Goal: Information Seeking & Learning: Learn about a topic

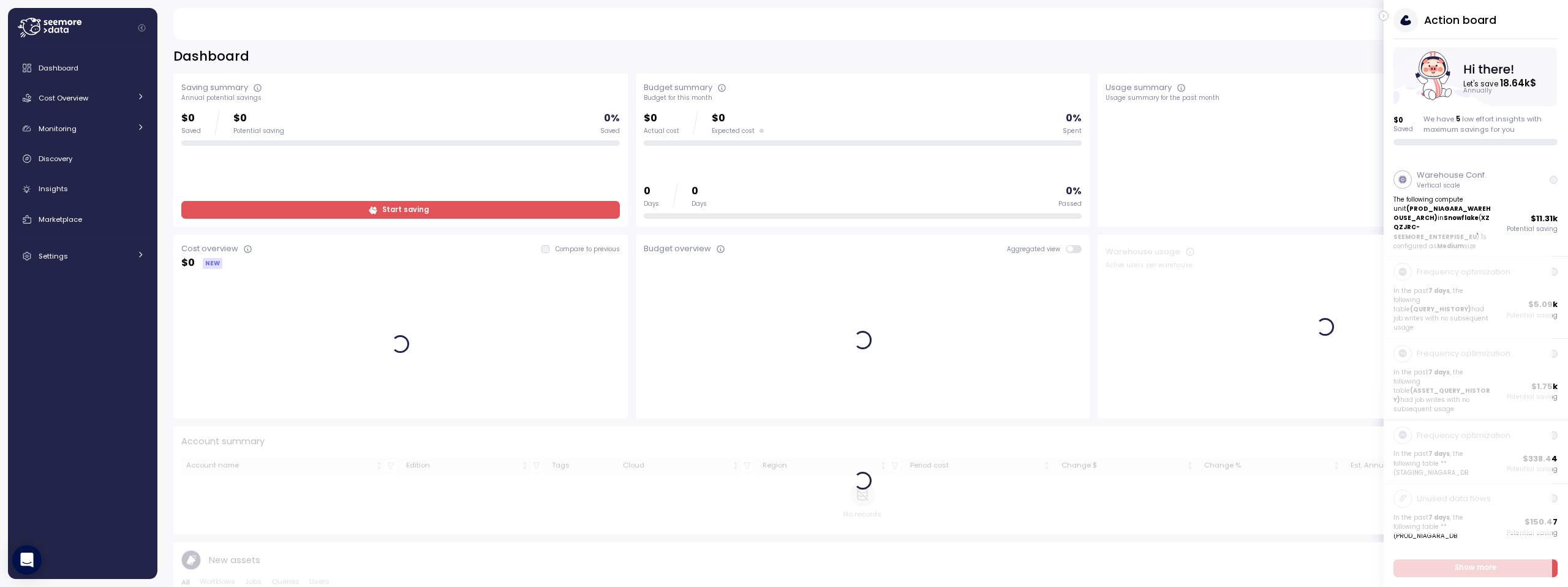
click at [29, 26] on icon at bounding box center [50, 28] width 64 height 19
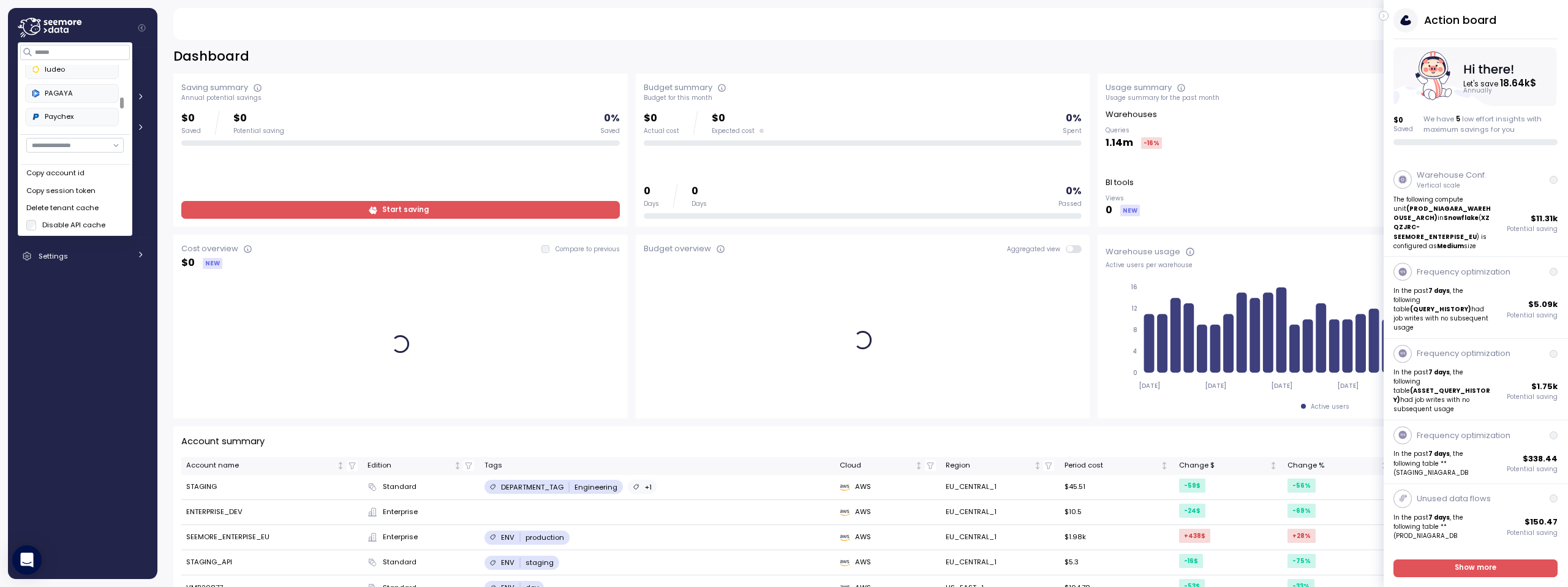
scroll to position [353, 0]
click at [62, 74] on div "PAGAYA" at bounding box center [72, 76] width 81 height 11
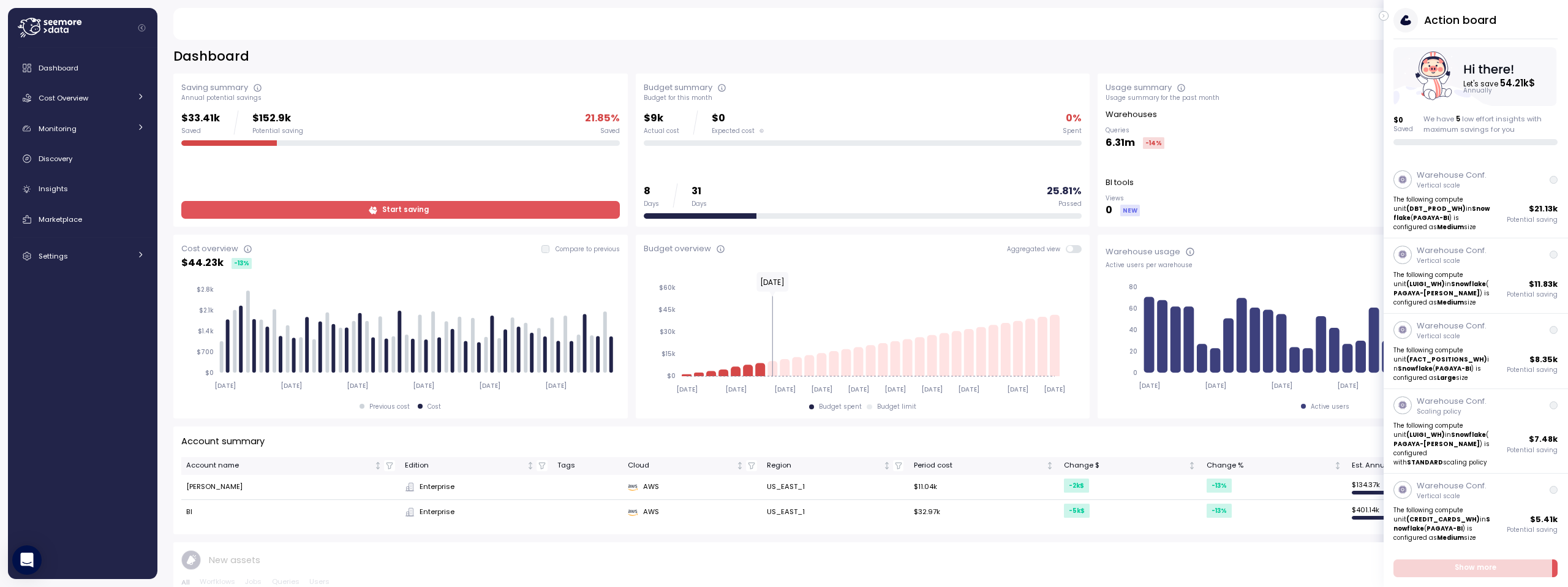
click at [1386, 19] on icon "button" at bounding box center [1384, 15] width 6 height 14
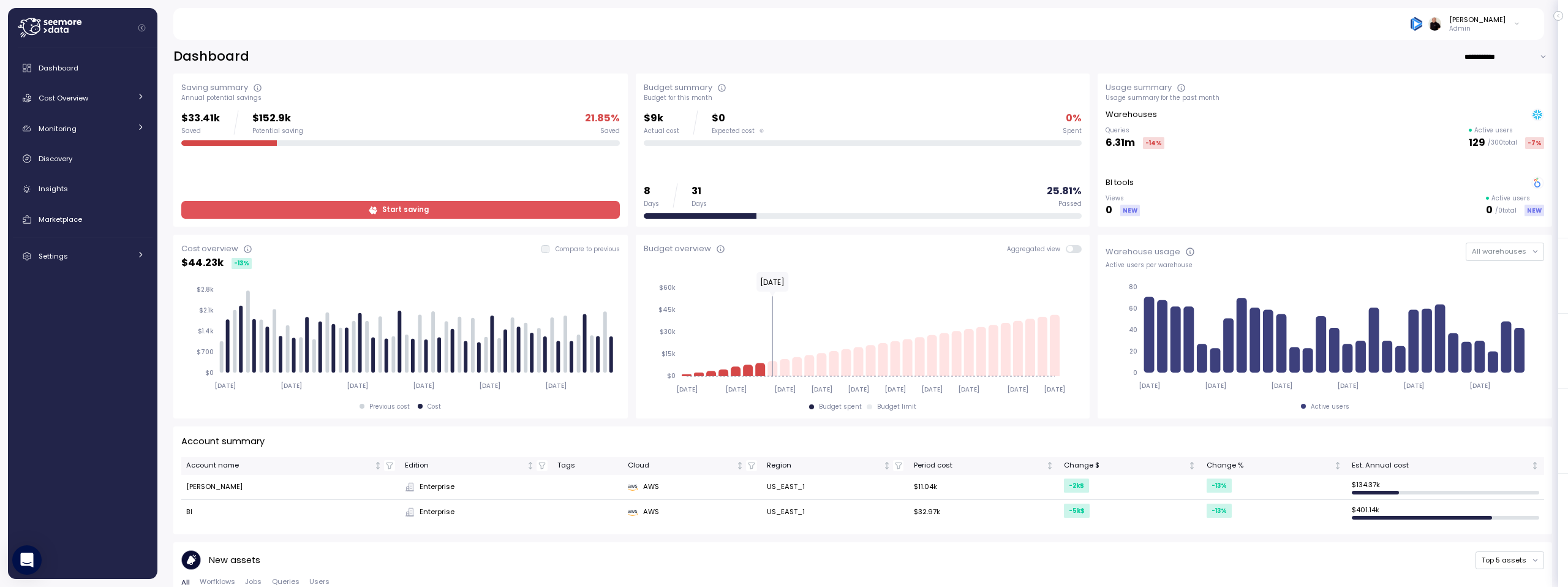
click at [535, 211] on span "Start saving" at bounding box center [399, 210] width 422 height 17
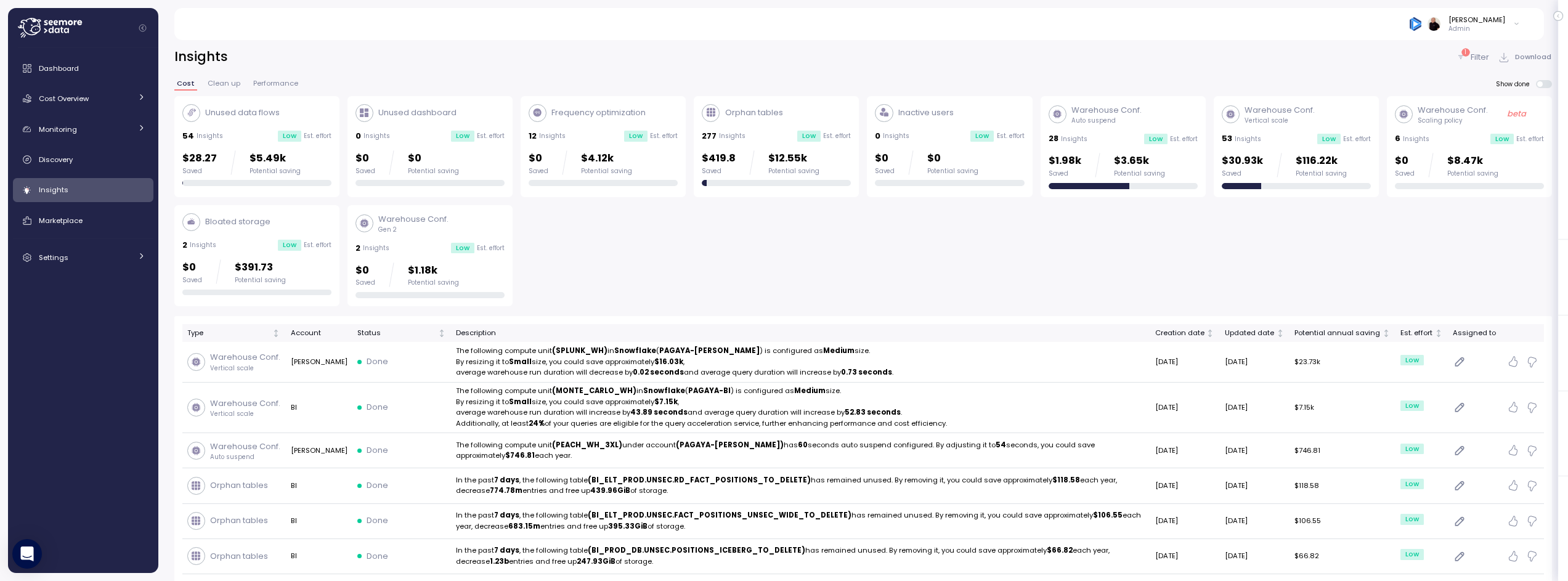
click at [819, 118] on div "Orphan tables" at bounding box center [776, 113] width 149 height 18
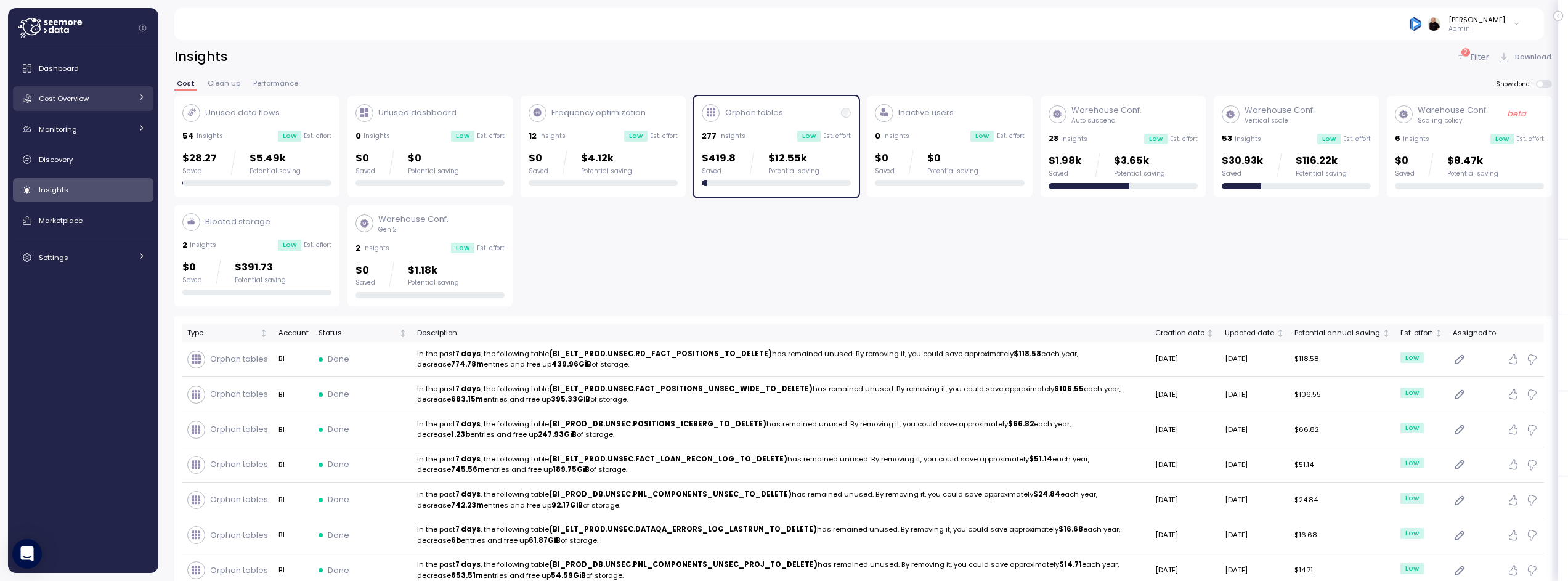
click at [72, 88] on link "Cost Overview" at bounding box center [83, 99] width 141 height 25
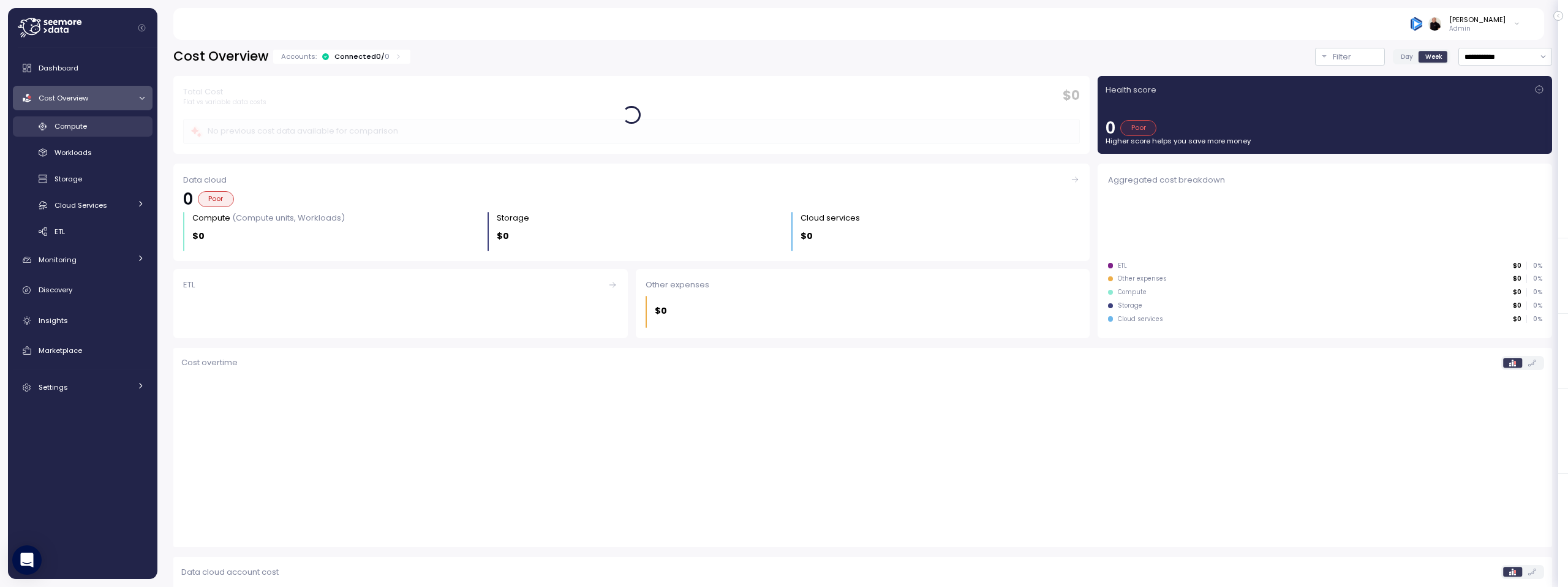
click at [77, 125] on span "Compute" at bounding box center [70, 126] width 32 height 10
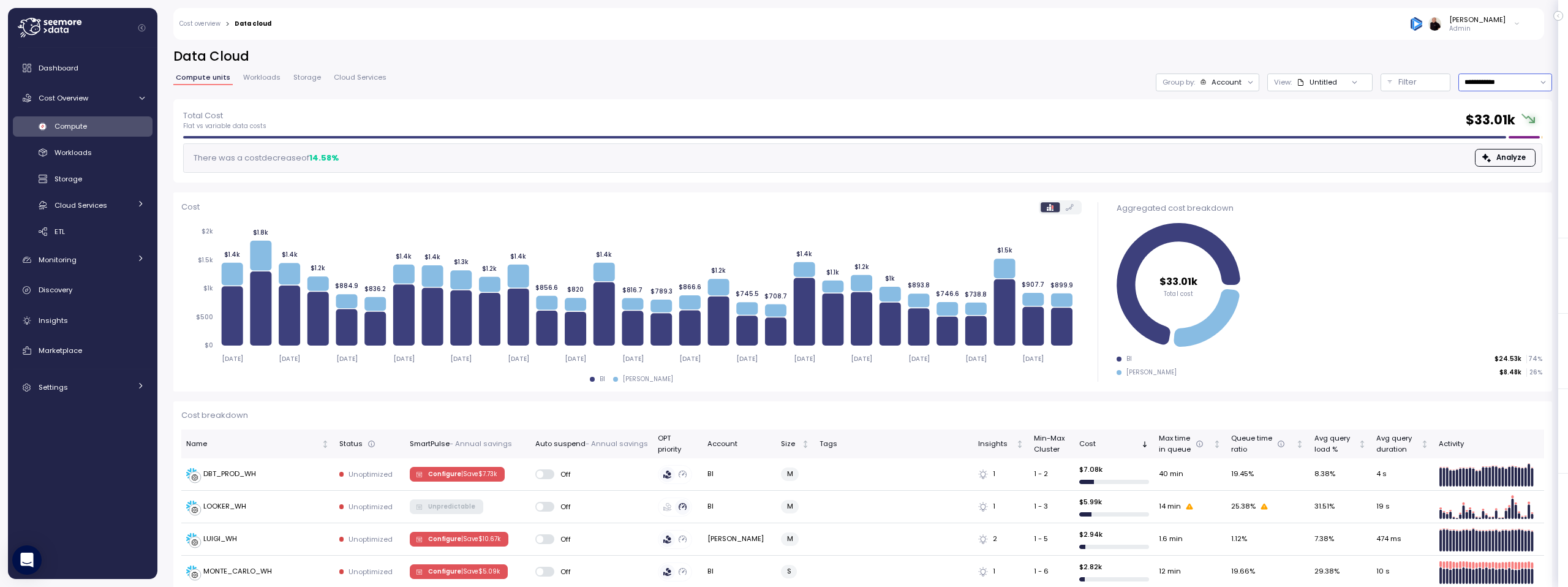
click at [1499, 81] on input "**********" at bounding box center [1505, 83] width 94 height 18
click at [1496, 187] on div "Last 6 months" at bounding box center [1495, 187] width 51 height 10
type input "**********"
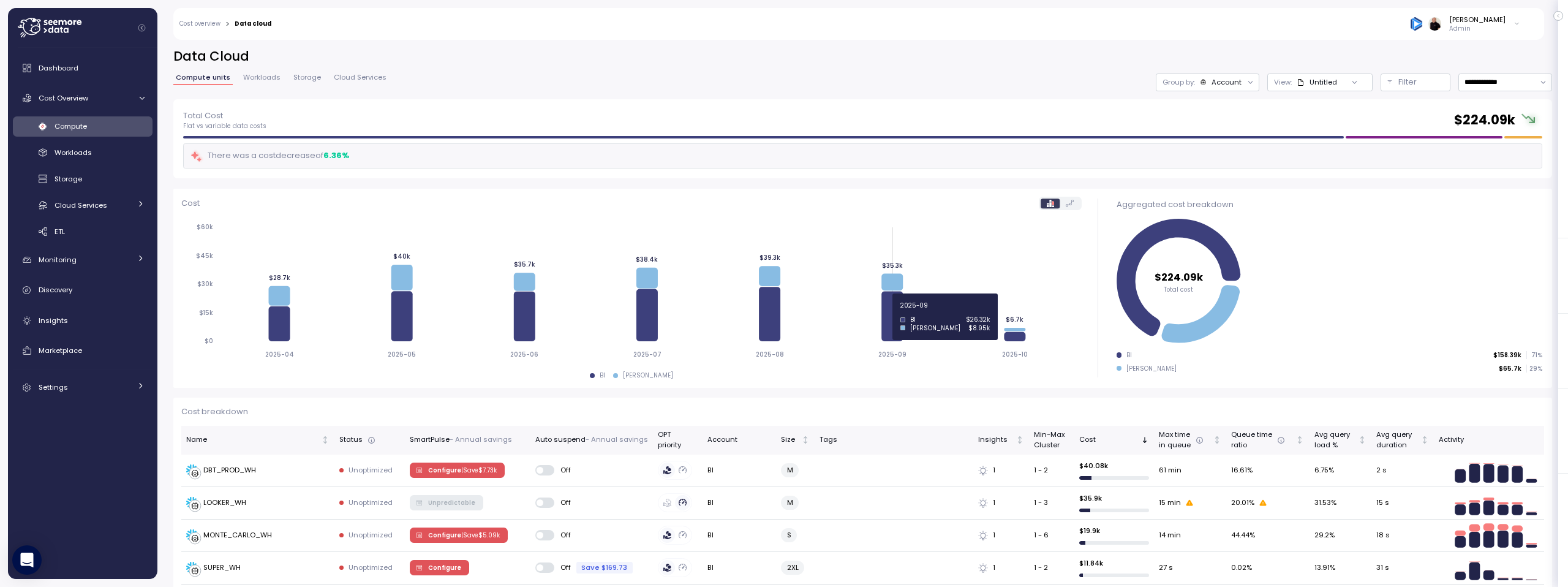
click at [890, 312] on icon at bounding box center [892, 316] width 21 height 50
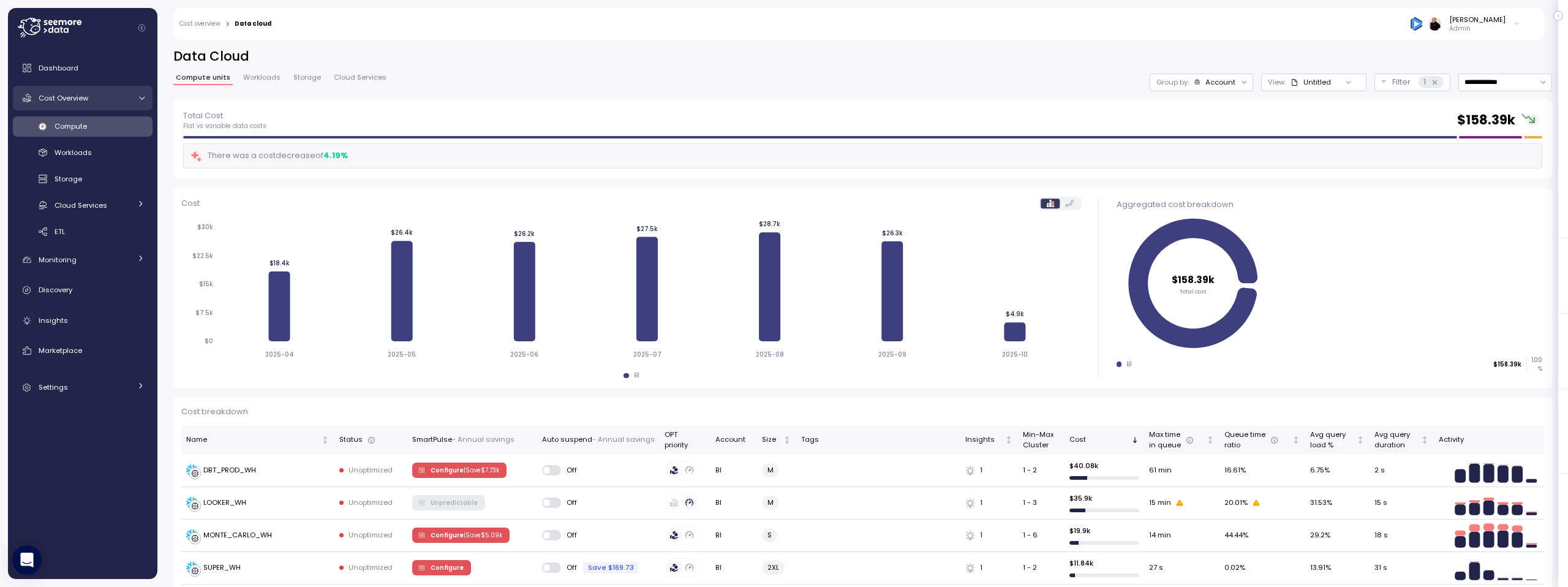
click at [75, 94] on span "Cost Overview" at bounding box center [63, 98] width 50 height 10
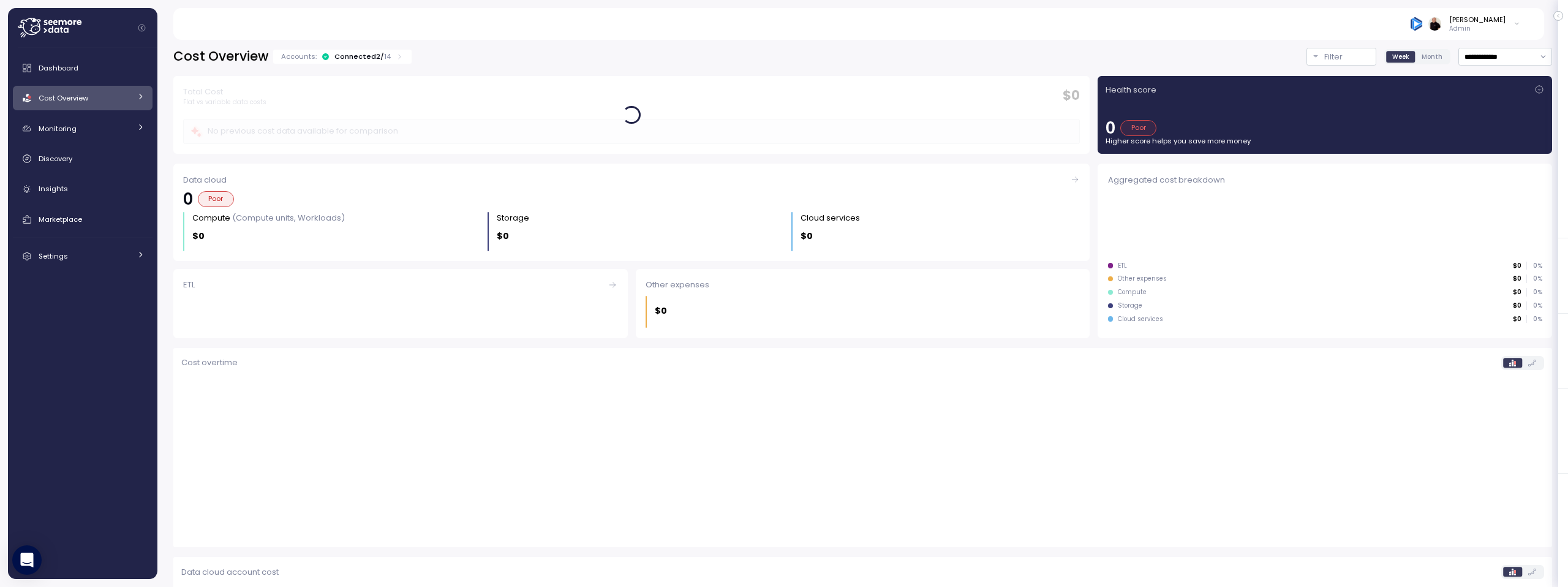
click at [344, 58] on div "Connected 2 / 14" at bounding box center [363, 56] width 56 height 10
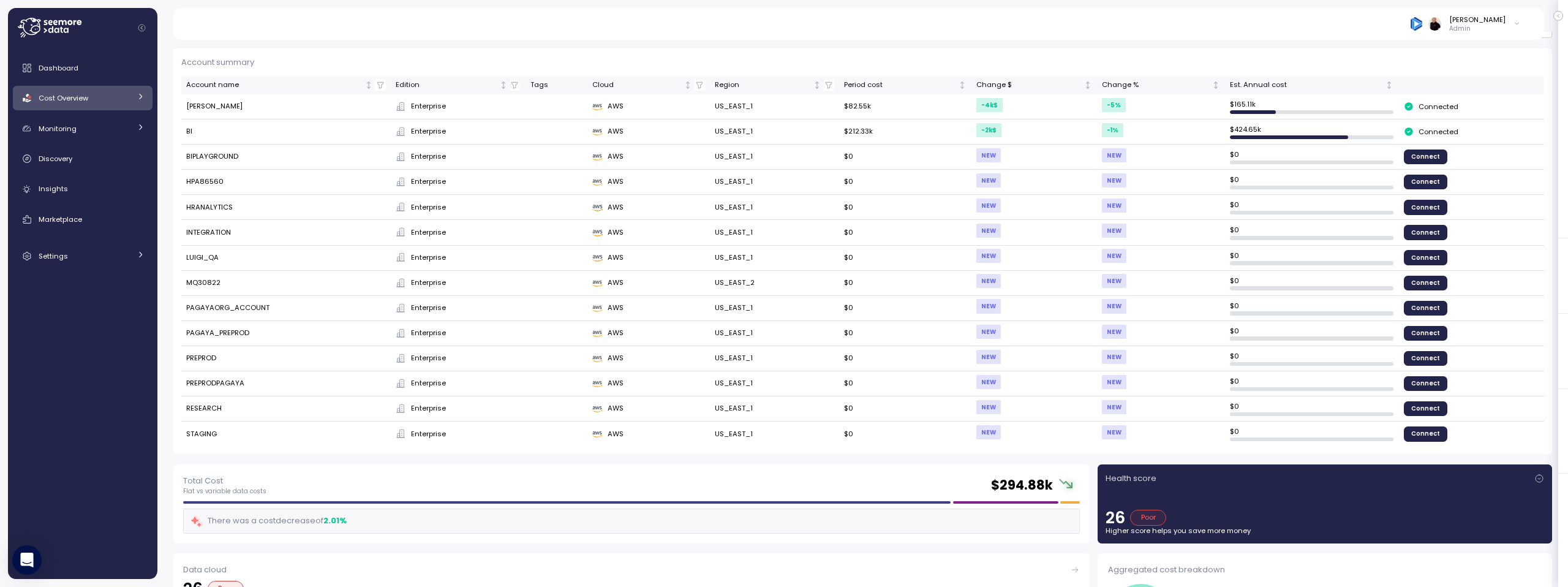
scroll to position [26, 0]
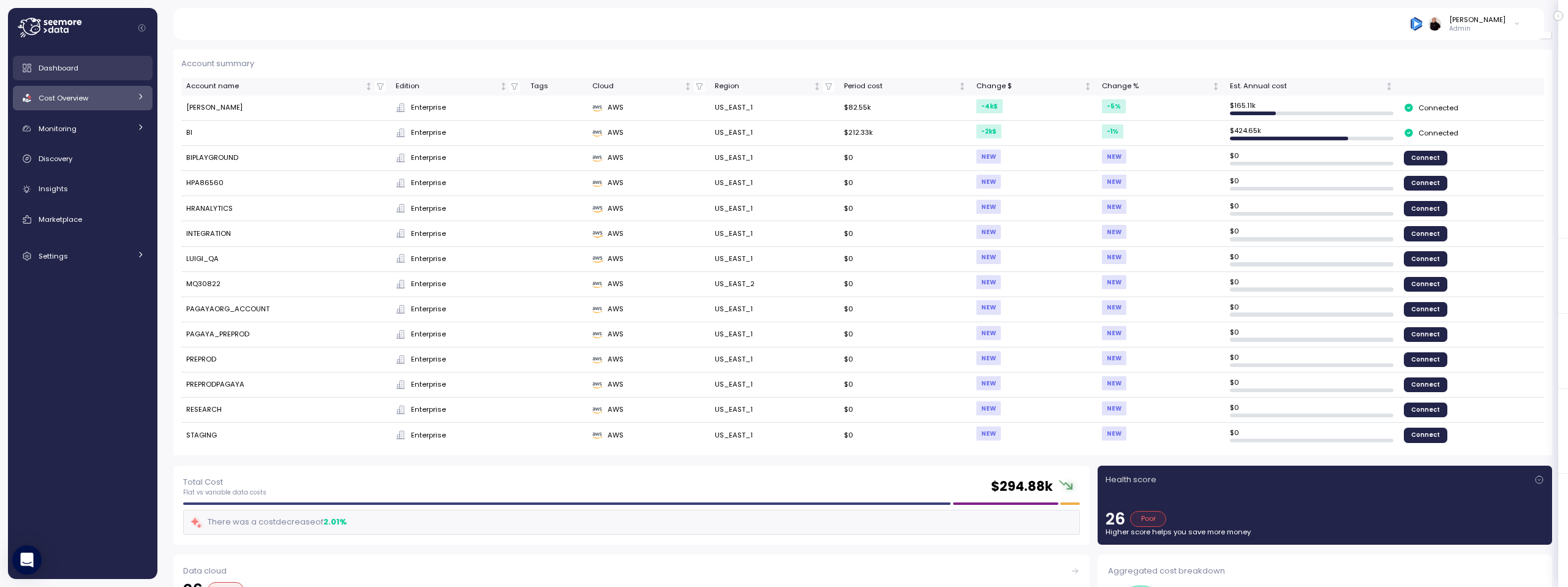
click at [59, 67] on span "Dashboard" at bounding box center [59, 68] width 40 height 10
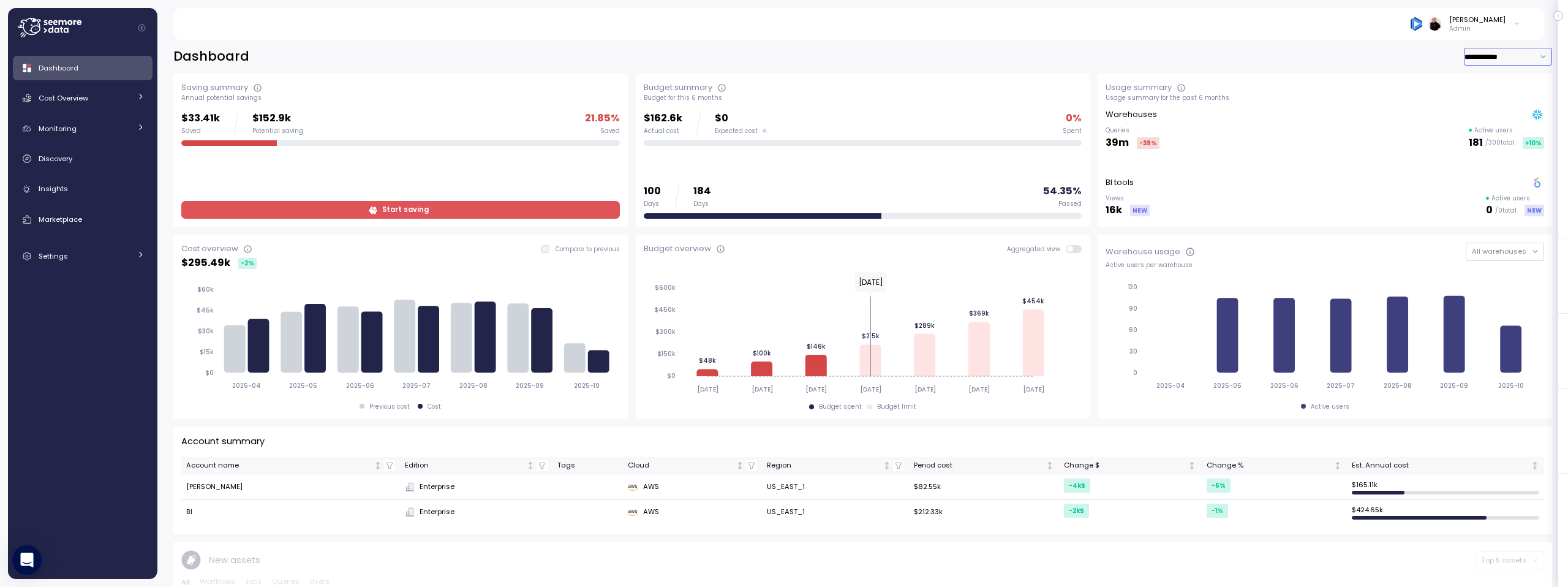
click at [1472, 54] on input "**********" at bounding box center [1508, 56] width 88 height 18
click at [1339, 70] on div "**********" at bounding box center [863, 493] width 1379 height 891
click at [1073, 250] on span at bounding box center [1078, 249] width 10 height 8
click at [1488, 55] on input "**********" at bounding box center [1508, 56] width 88 height 18
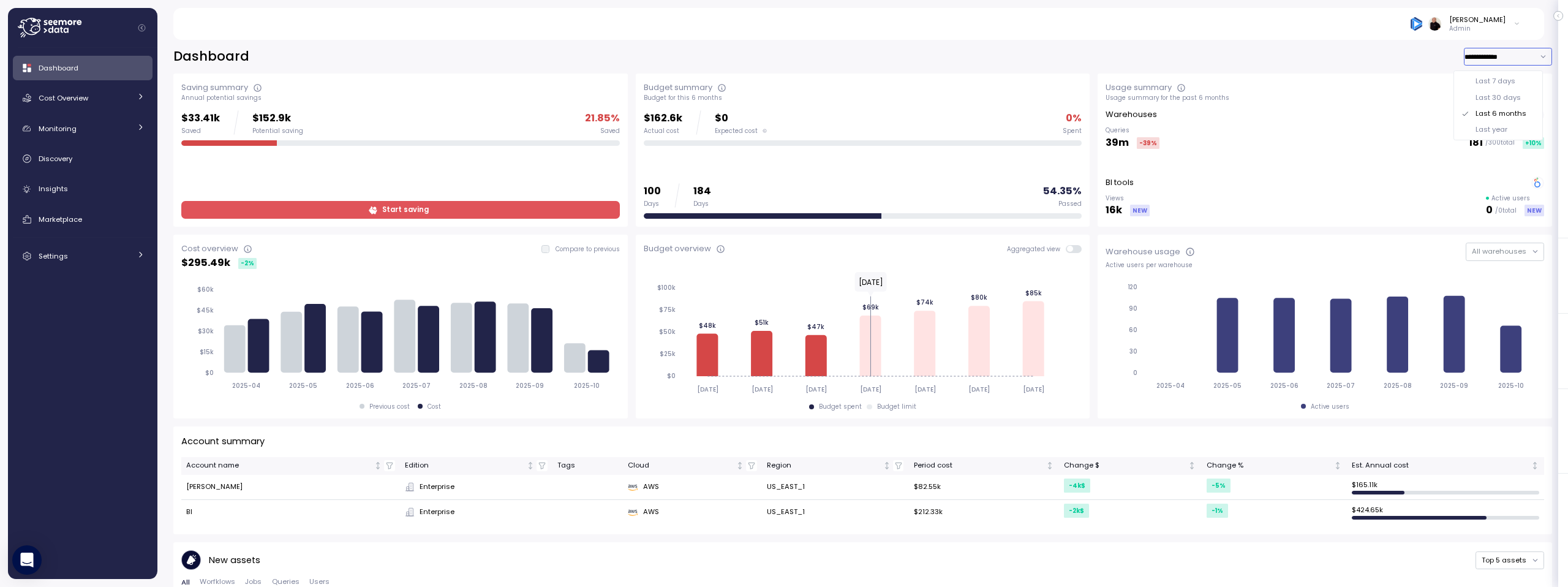
click at [1482, 128] on div "Last year" at bounding box center [1492, 130] width 32 height 10
type input "*********"
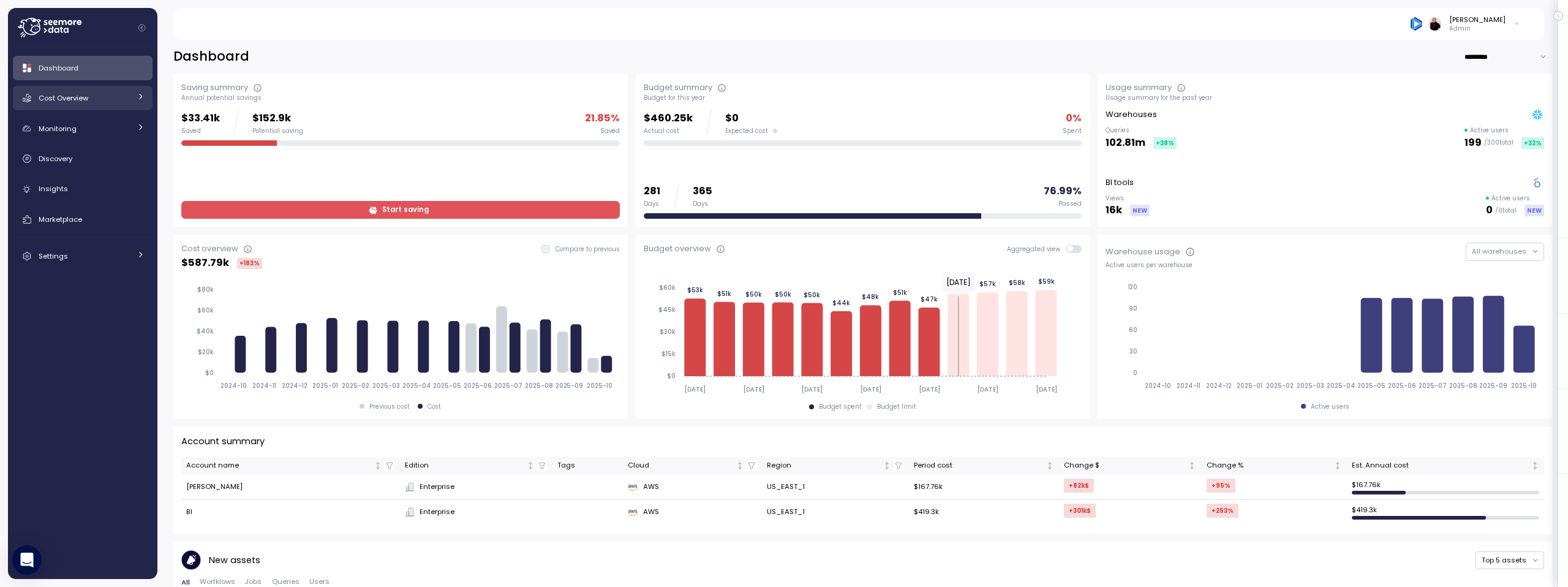
click at [79, 94] on span "Cost Overview" at bounding box center [63, 98] width 50 height 10
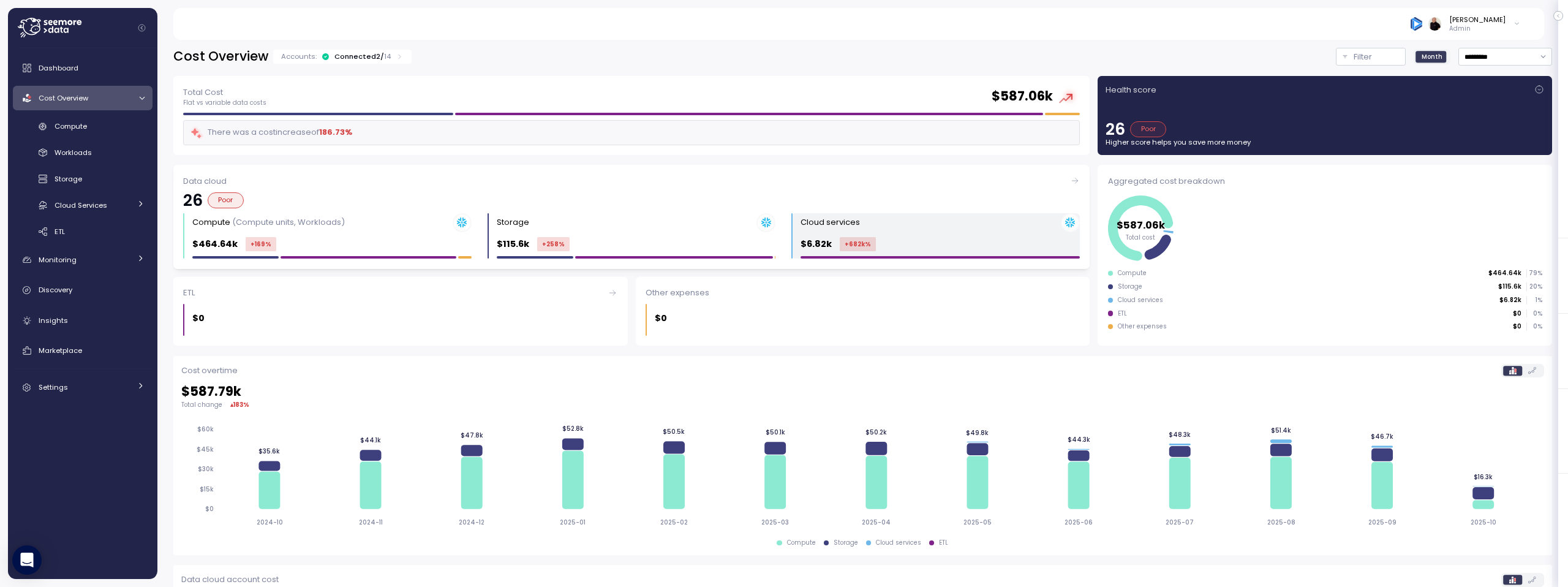
click at [904, 229] on div "Cloud services" at bounding box center [941, 223] width 280 height 19
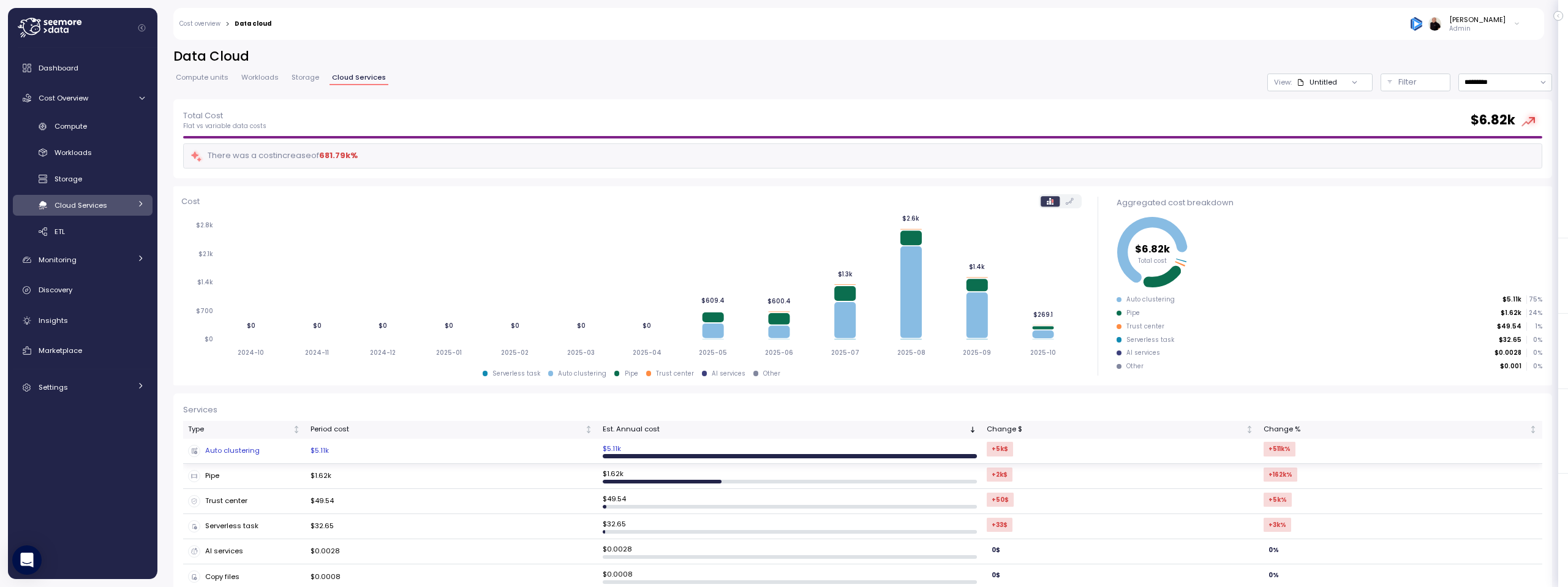
click at [335, 449] on td "$5.11k" at bounding box center [452, 451] width 292 height 25
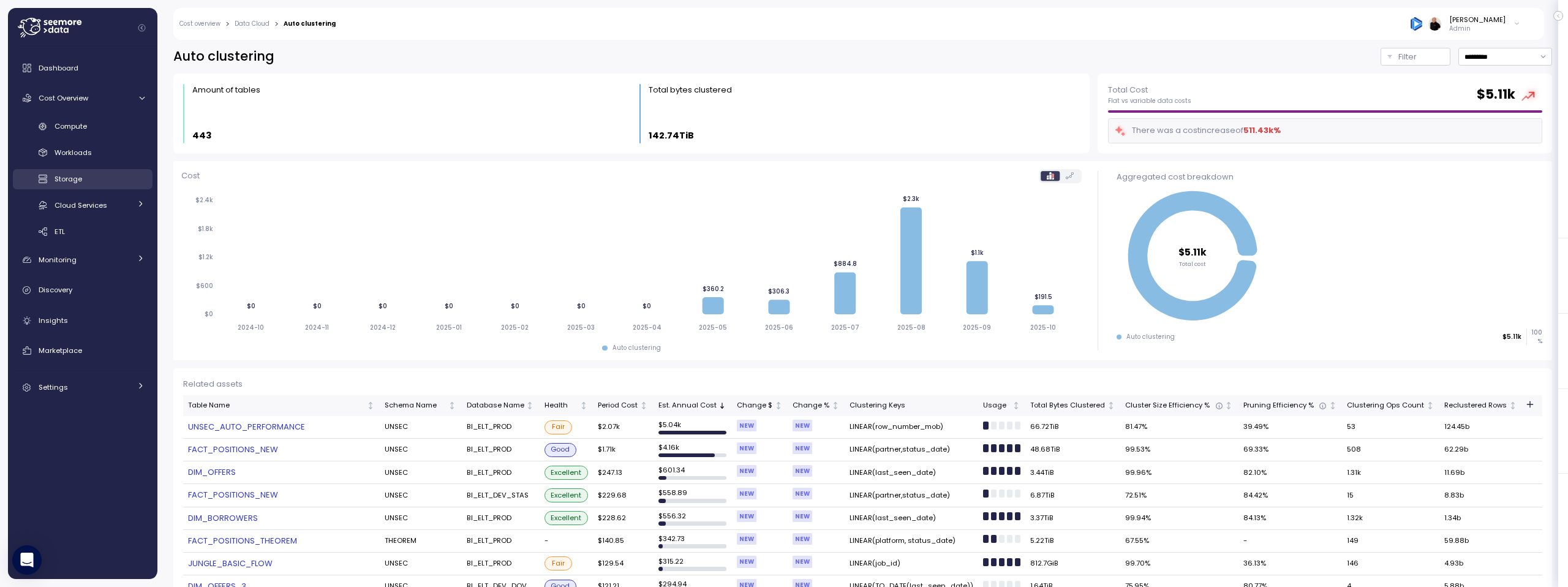
click at [77, 174] on span "Storage" at bounding box center [68, 179] width 28 height 10
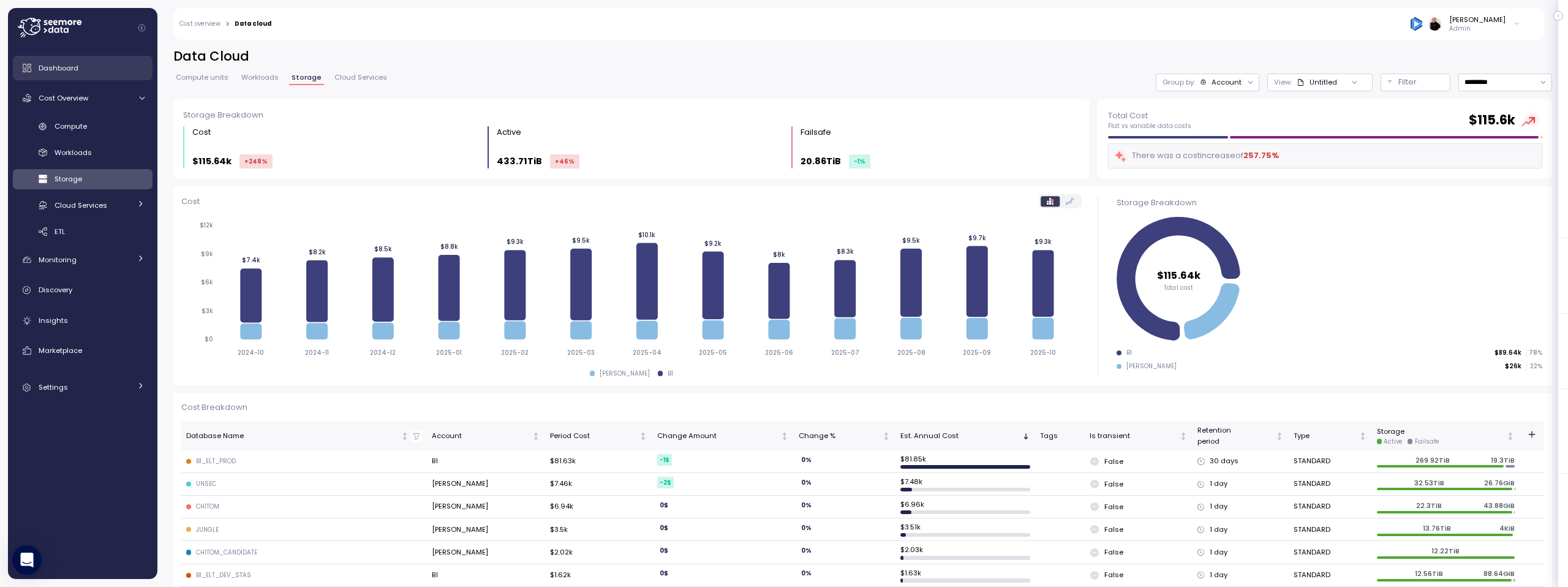
click at [70, 72] on span "Dashboard" at bounding box center [59, 68] width 40 height 10
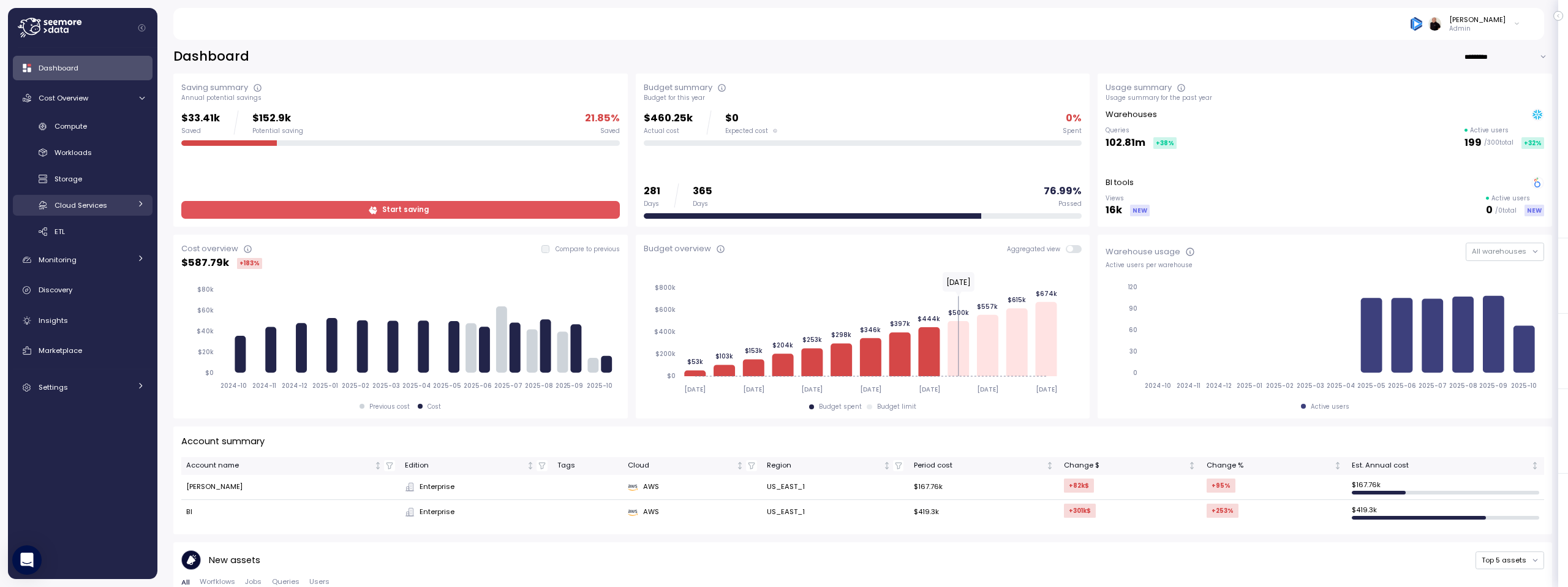
click at [87, 206] on span "Cloud Services" at bounding box center [81, 205] width 52 height 10
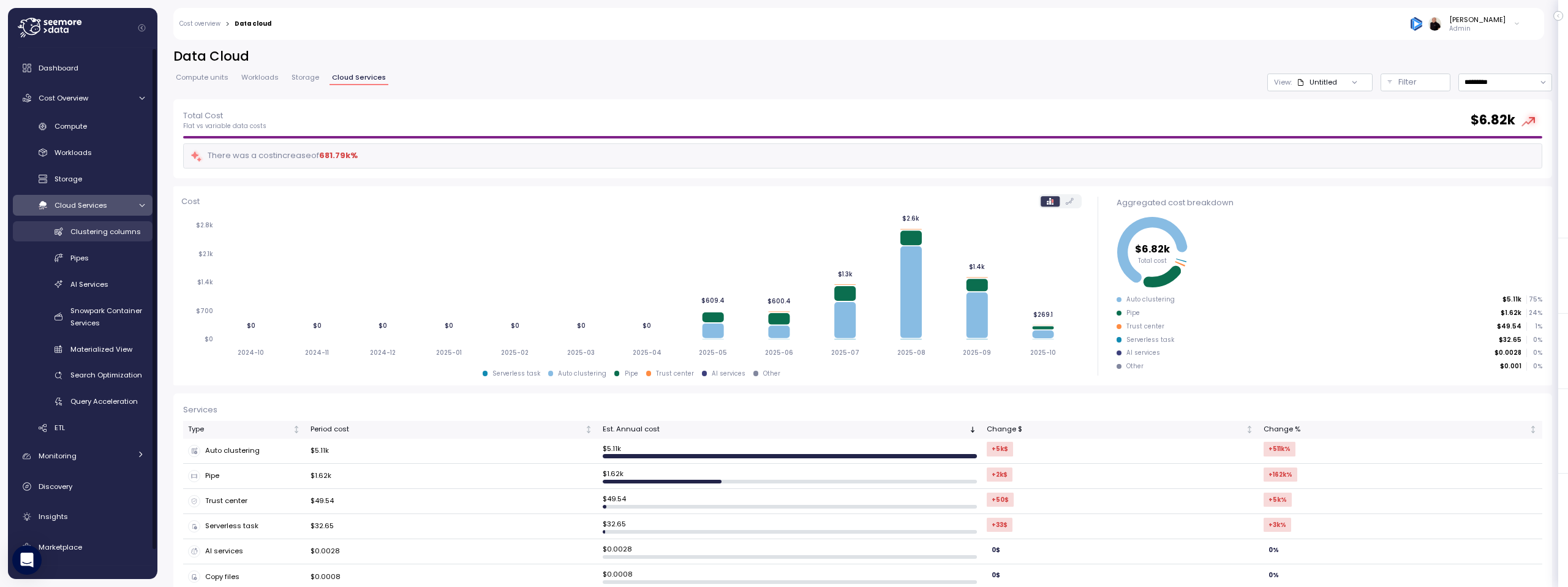
click at [103, 234] on span "Clustering columns" at bounding box center [105, 231] width 70 height 10
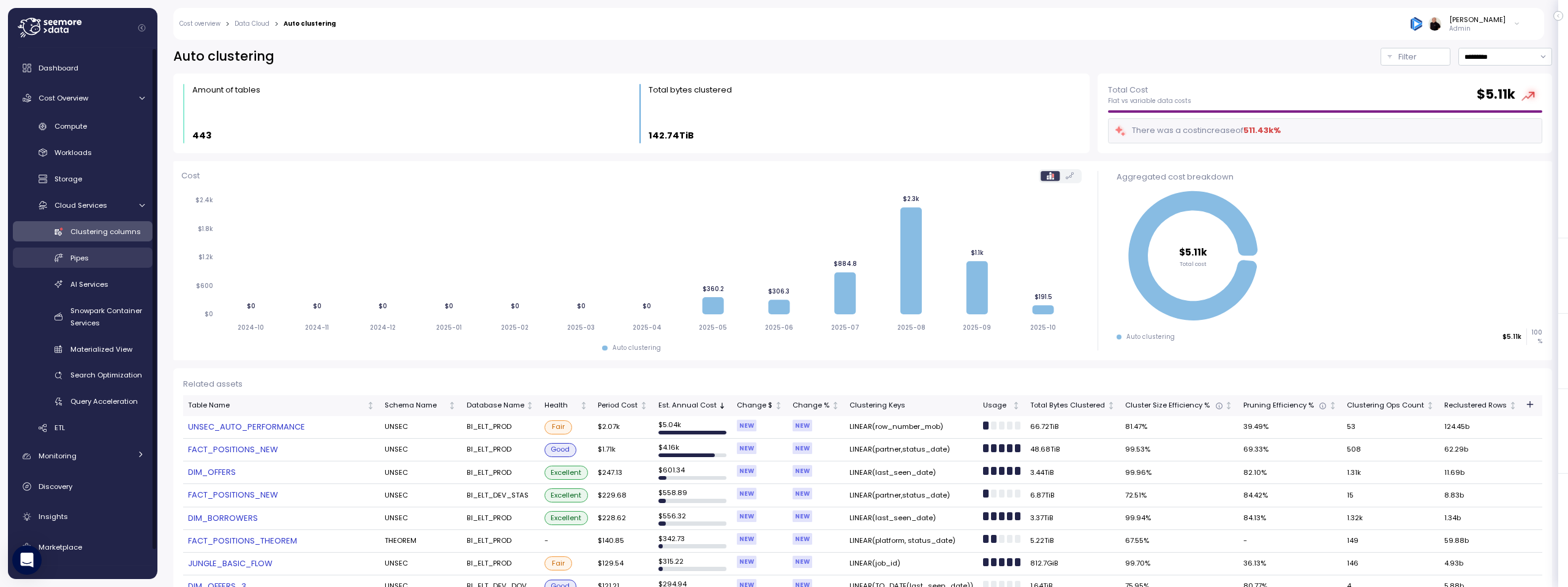
click at [105, 263] on div "Pipes" at bounding box center [107, 258] width 74 height 12
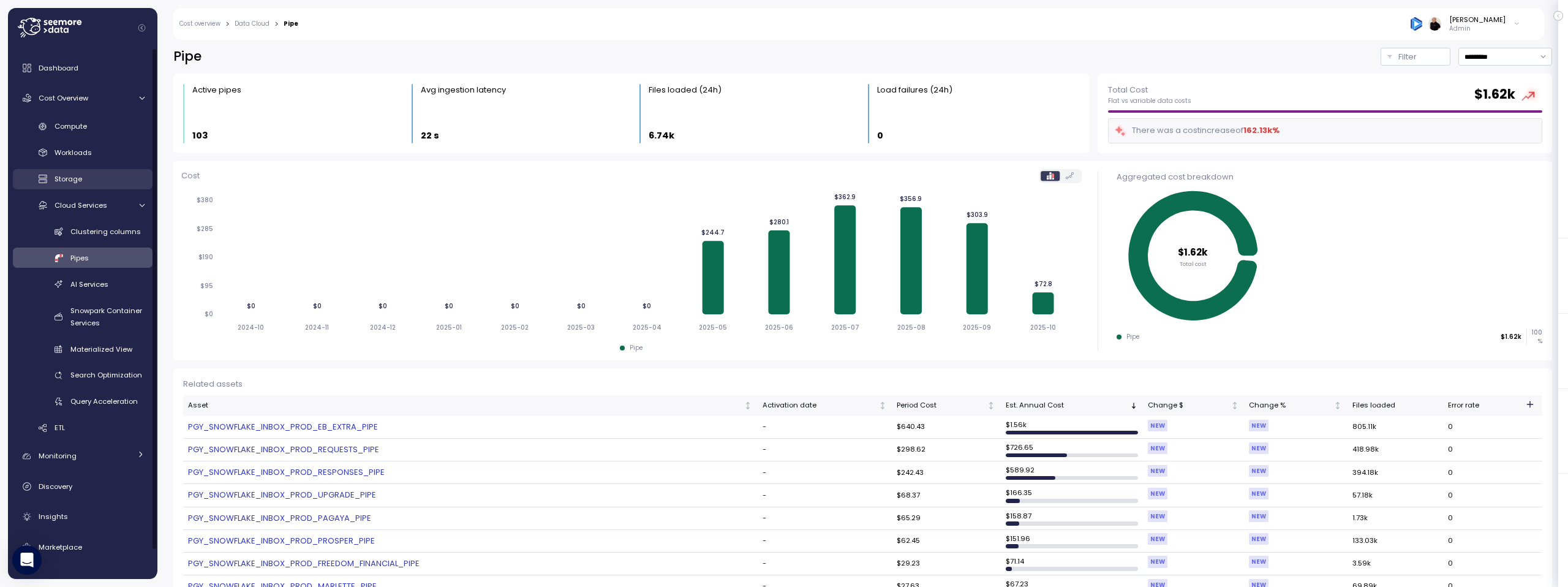
click at [74, 180] on span "Storage" at bounding box center [68, 179] width 28 height 10
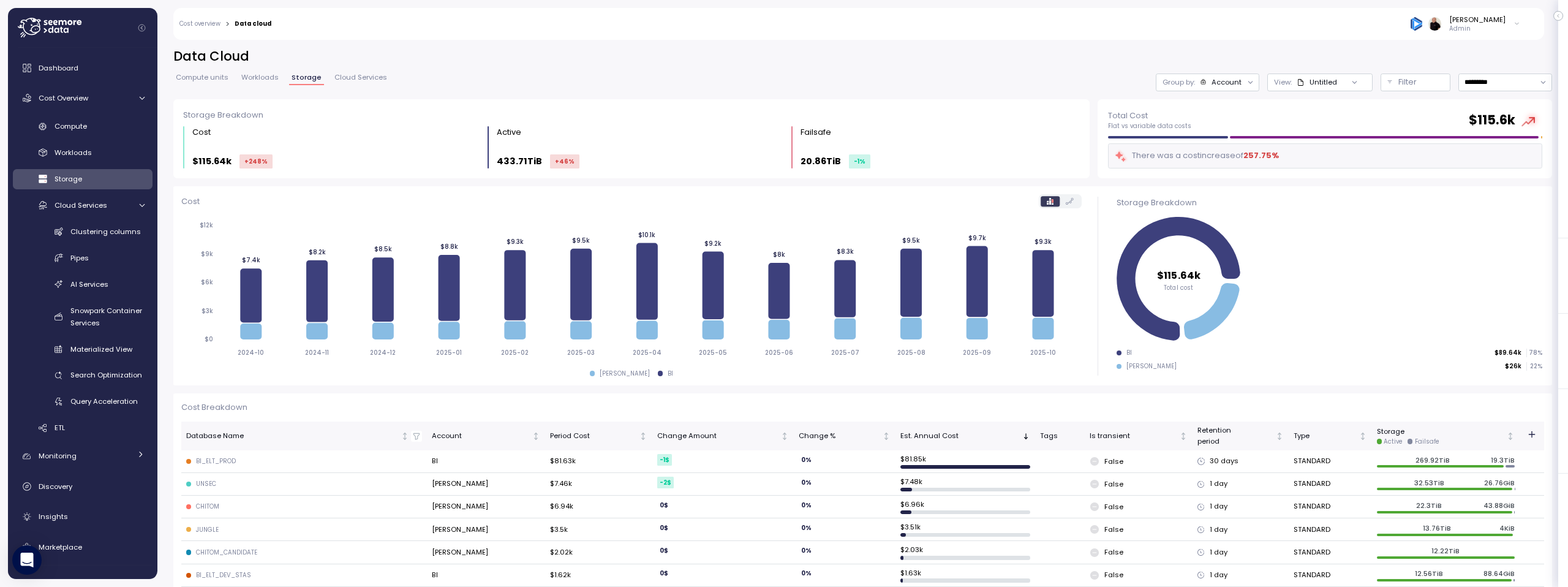
click at [1321, 79] on div "Untitled" at bounding box center [1324, 82] width 28 height 10
click at [1096, 71] on div "Data Cloud Compute units Workloads Storage Cloud Services Group by: Account Vie…" at bounding box center [863, 73] width 1379 height 52
click at [1217, 81] on div "Account" at bounding box center [1226, 82] width 30 height 10
click at [1205, 126] on p "Database" at bounding box center [1211, 130] width 35 height 10
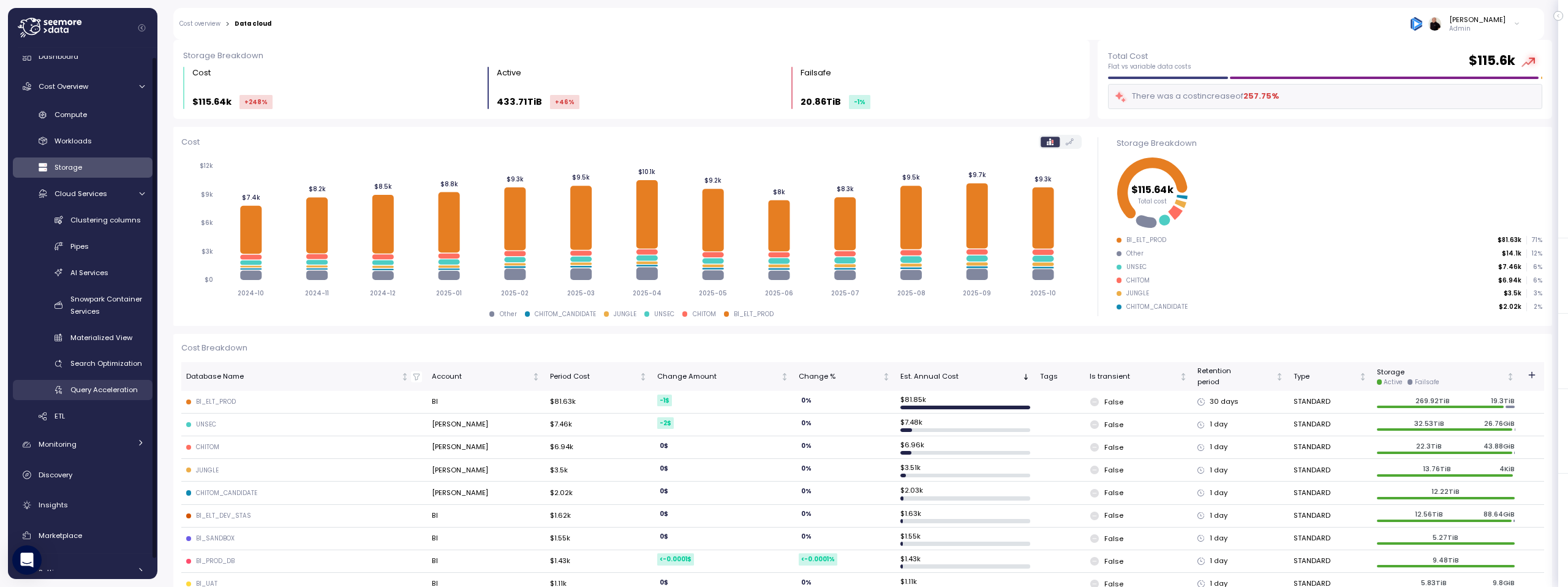
scroll to position [14, 0]
click at [101, 442] on div "Monitoring" at bounding box center [84, 442] width 92 height 12
click at [102, 500] on span "Budget groups" at bounding box center [81, 497] width 52 height 10
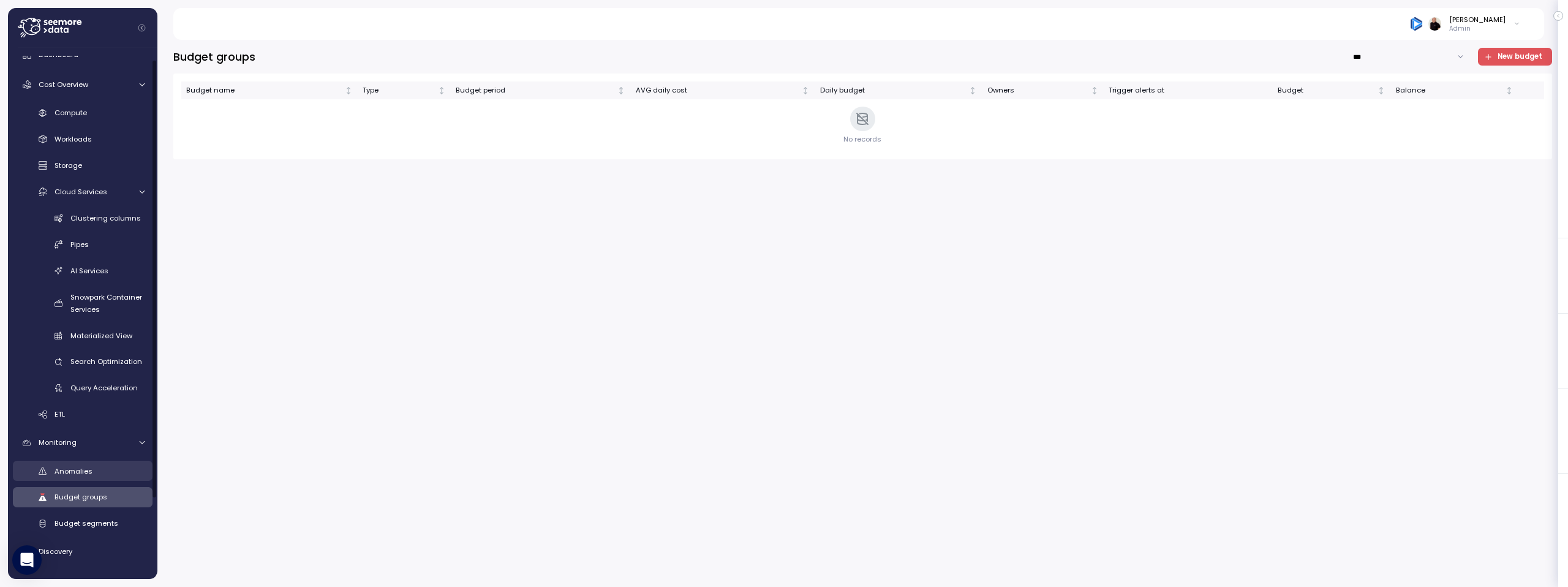
click at [95, 473] on div "Anomalies" at bounding box center [99, 471] width 90 height 12
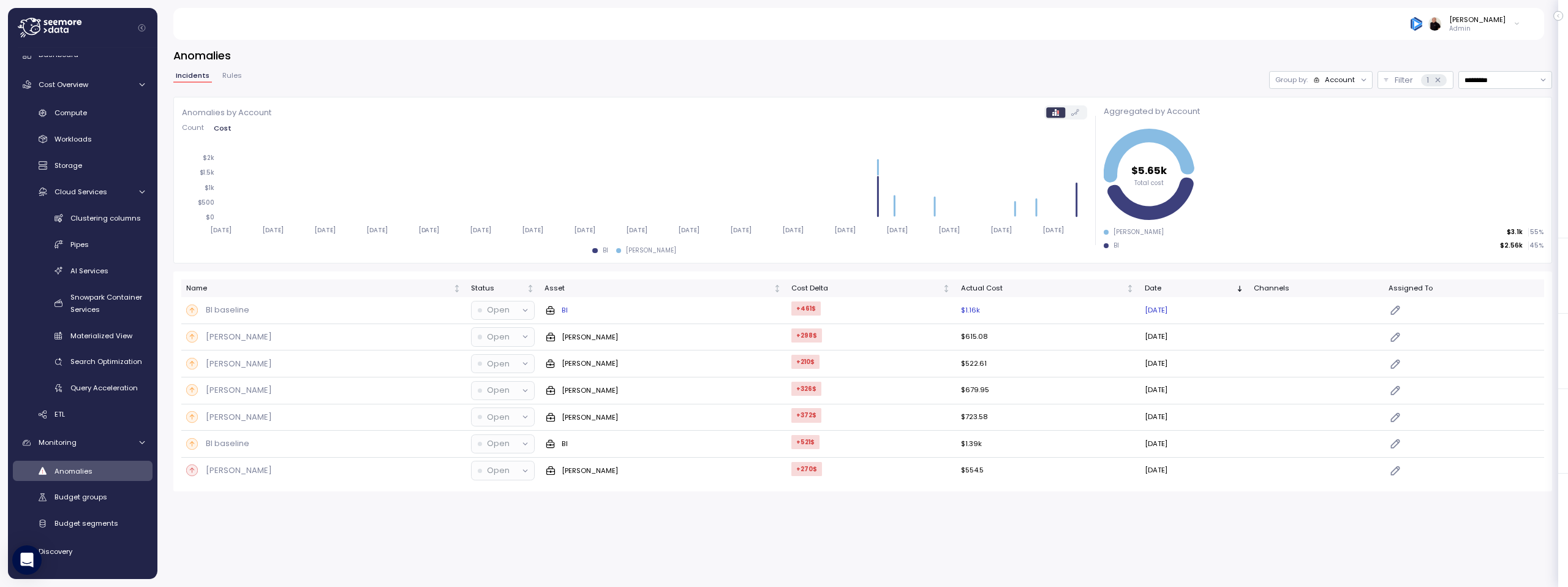
click at [236, 309] on p "BI baseline" at bounding box center [227, 310] width 43 height 12
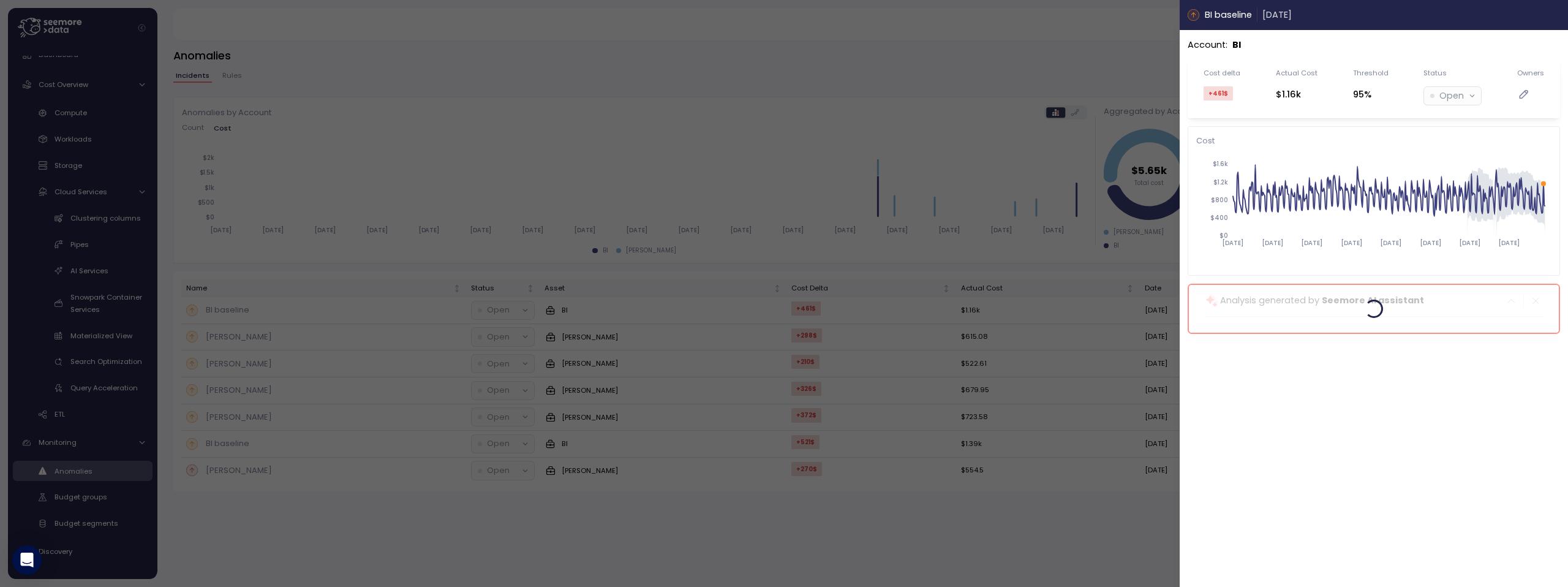
click at [1551, 14] on icon "button" at bounding box center [1556, 14] width 10 height 10
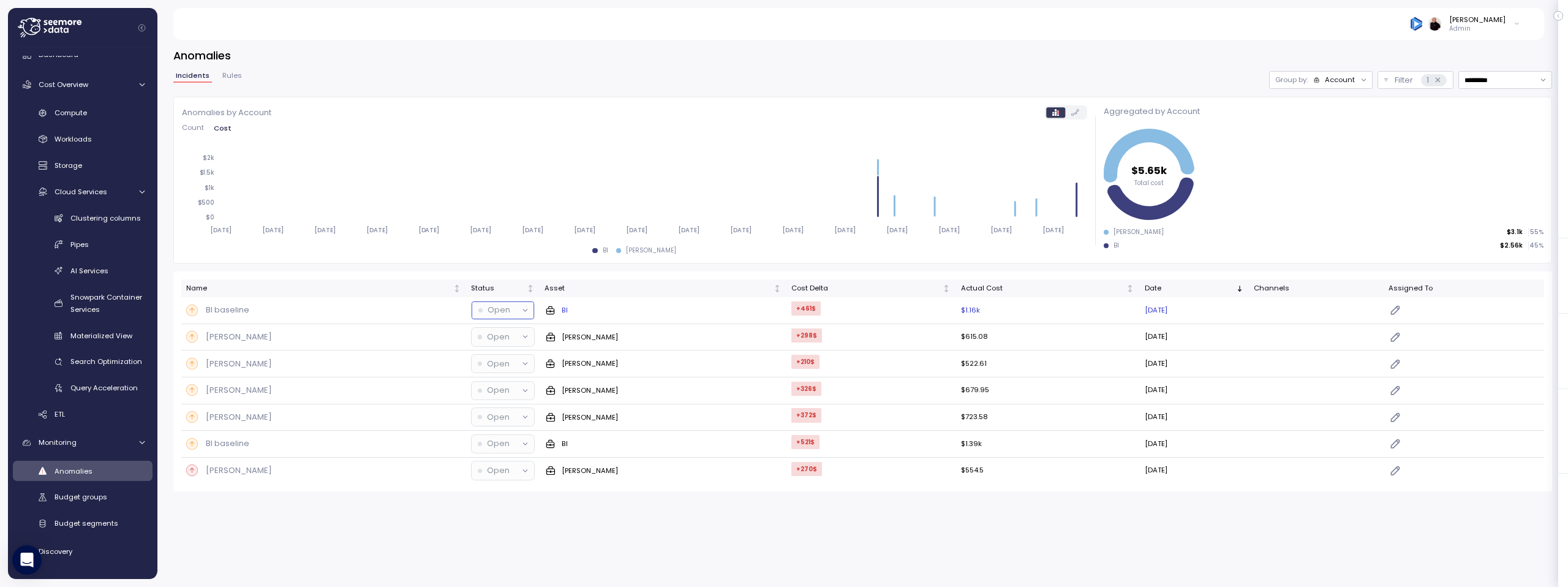
click at [491, 312] on p "Open" at bounding box center [499, 310] width 23 height 12
click at [317, 559] on div "Anomalies Incidents Rules Group by: Account Filter 1 ********* Filter Clear all…" at bounding box center [863, 309] width 1410 height 555
